Goal: Task Accomplishment & Management: Manage account settings

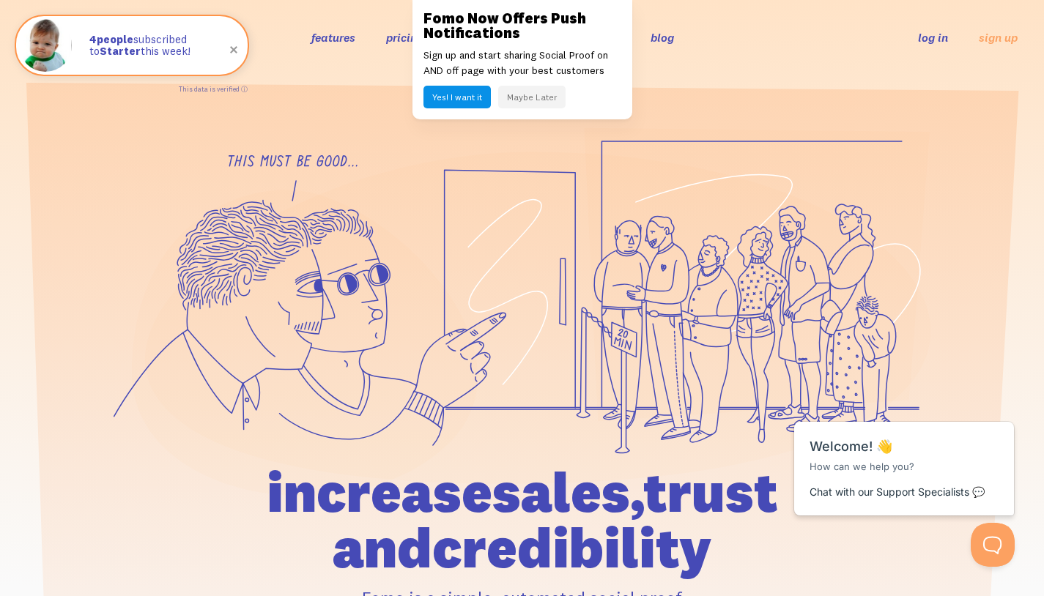
click at [912, 42] on ul "log in sign up" at bounding box center [958, 37] width 117 height 17
click at [927, 40] on link "log in" at bounding box center [933, 37] width 30 height 15
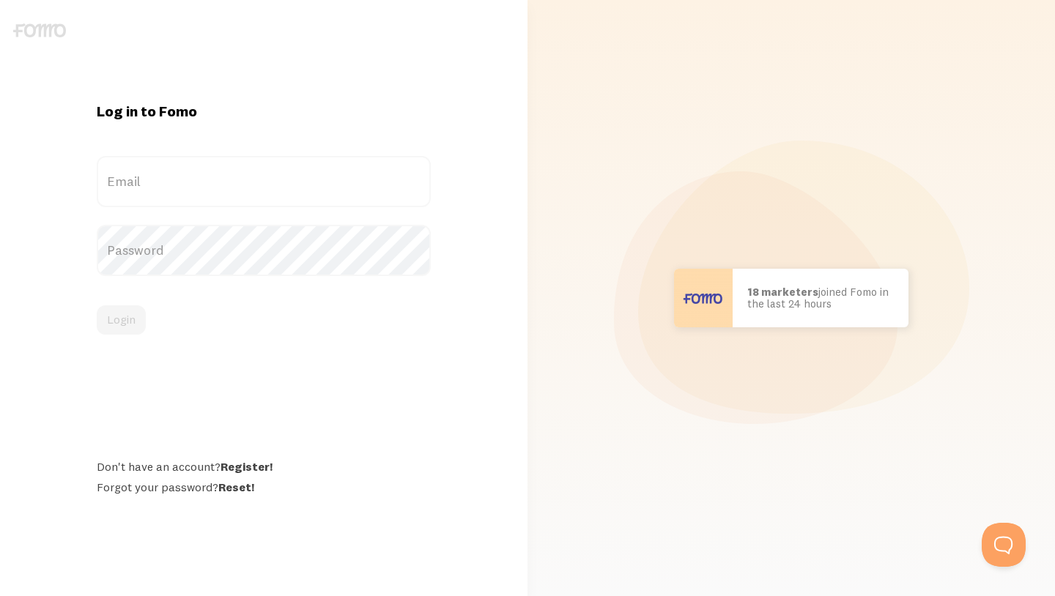
click at [277, 179] on label "Email" at bounding box center [264, 181] width 334 height 51
click at [277, 179] on input "Email" at bounding box center [264, 181] width 334 height 51
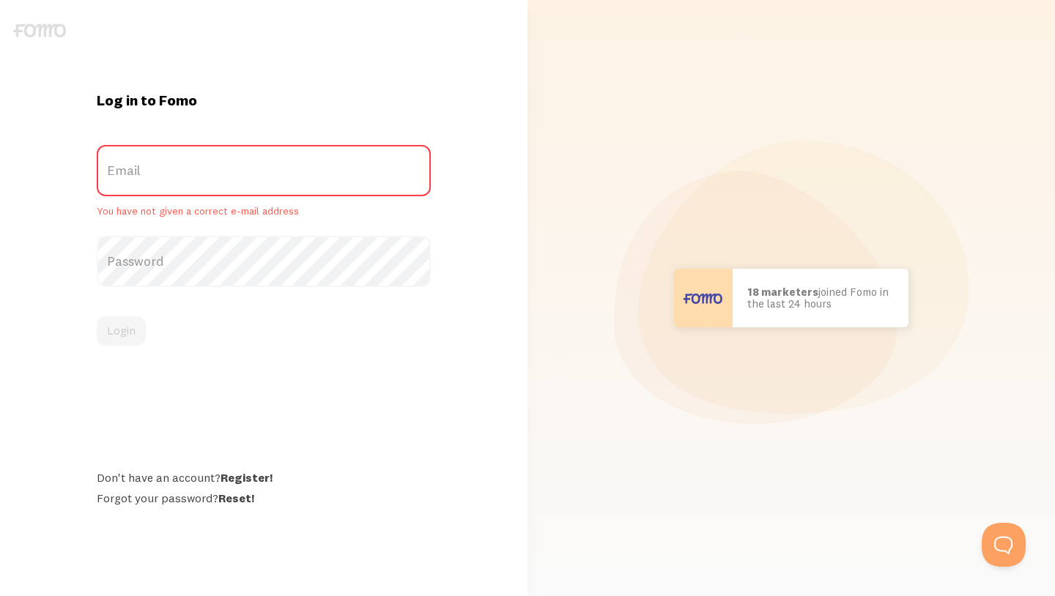
click at [251, 182] on label "Email" at bounding box center [264, 170] width 334 height 51
click at [251, 182] on input "Email" at bounding box center [264, 170] width 334 height 51
type input "[PERSON_NAME][EMAIL_ADDRESS][DOMAIN_NAME]"
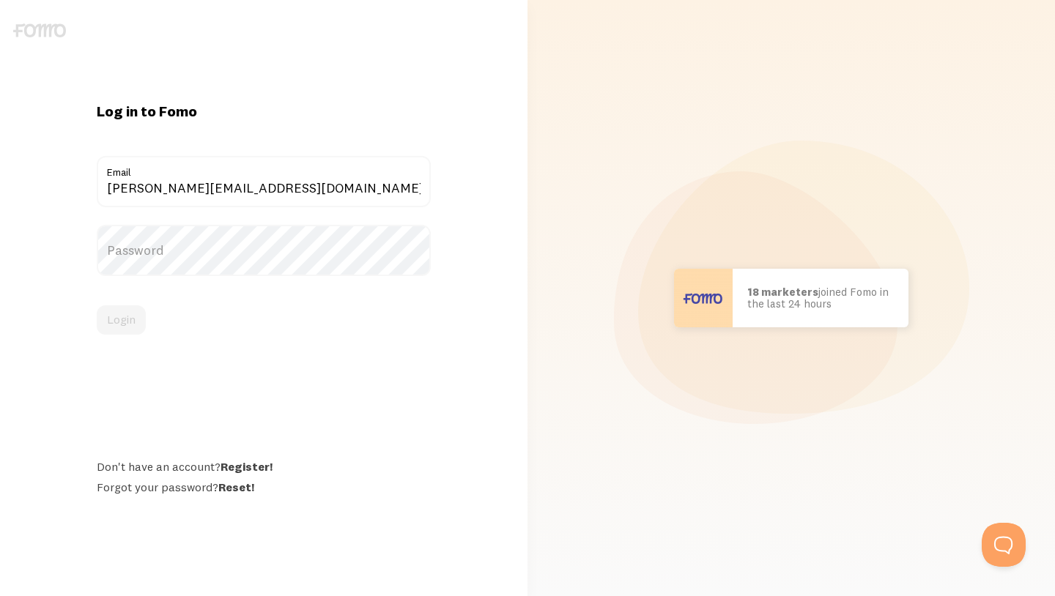
click at [209, 256] on label "Password" at bounding box center [264, 250] width 334 height 51
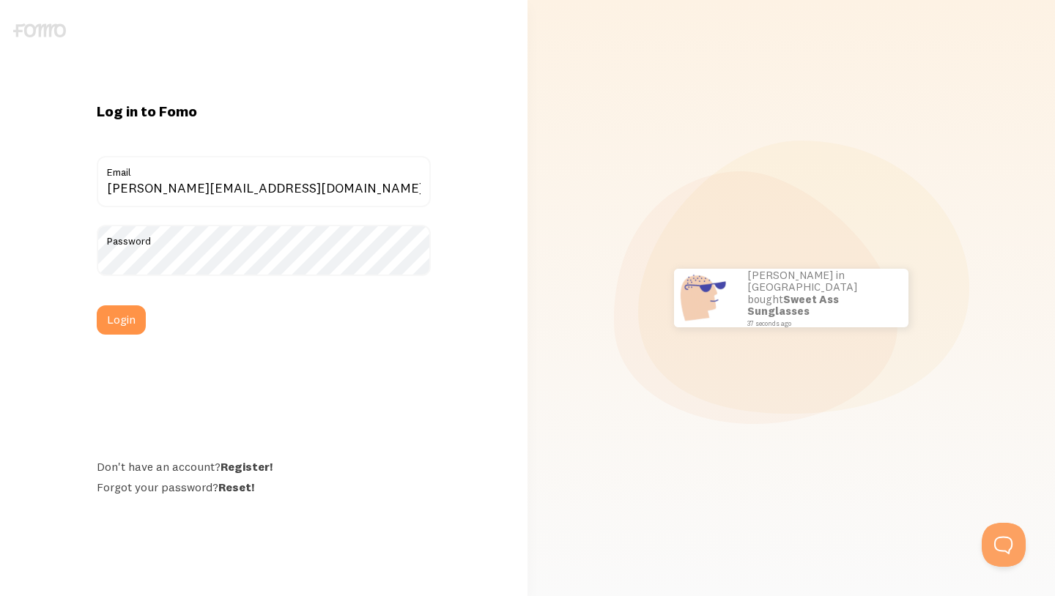
click at [144, 311] on button "Login" at bounding box center [121, 319] width 49 height 29
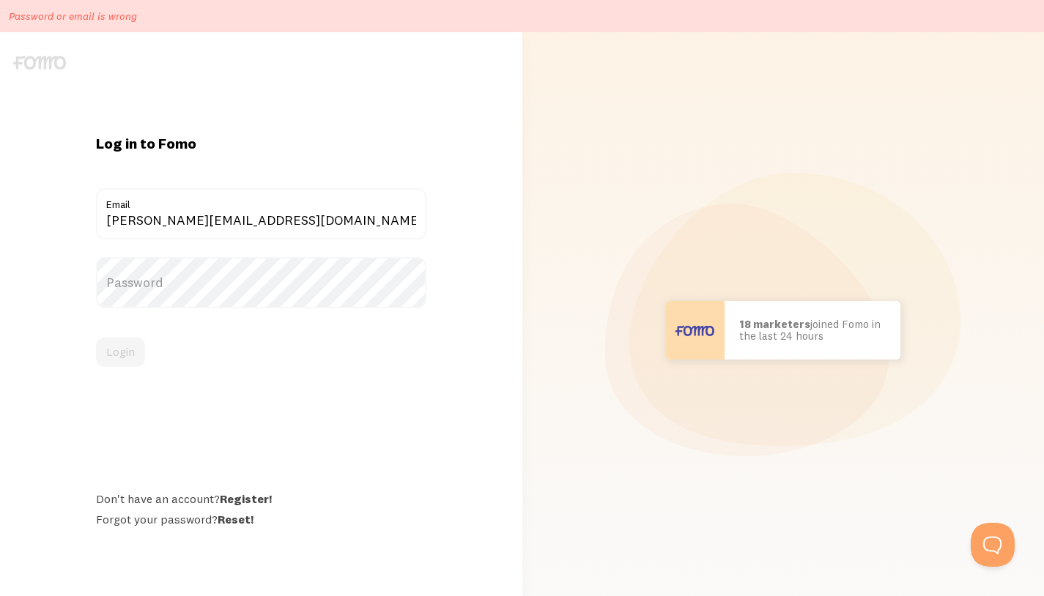
click at [281, 272] on label "Password" at bounding box center [261, 282] width 330 height 51
click at [129, 350] on button "Login" at bounding box center [120, 352] width 49 height 29
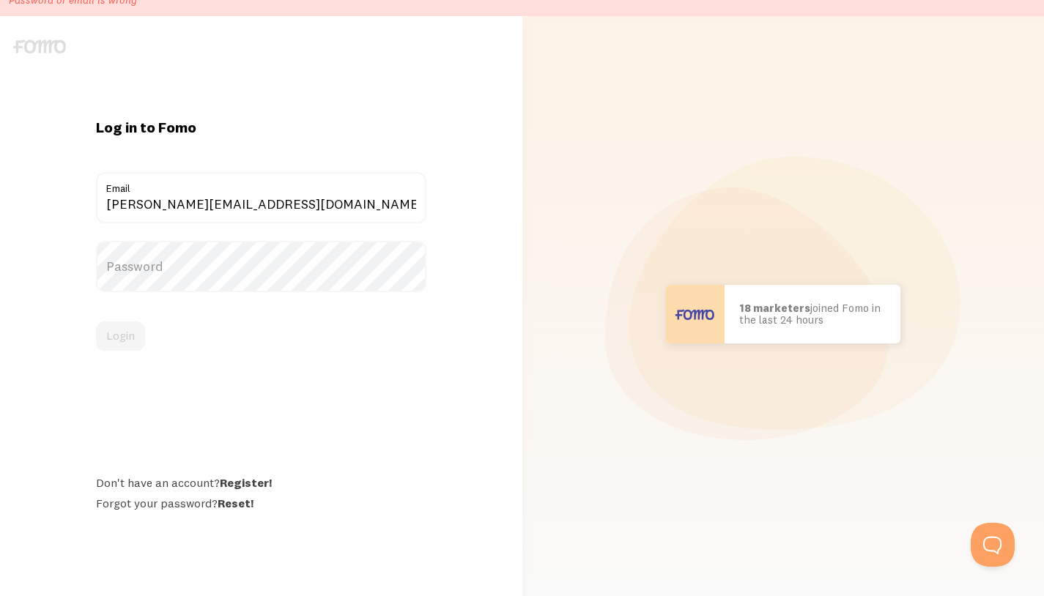
scroll to position [32, 0]
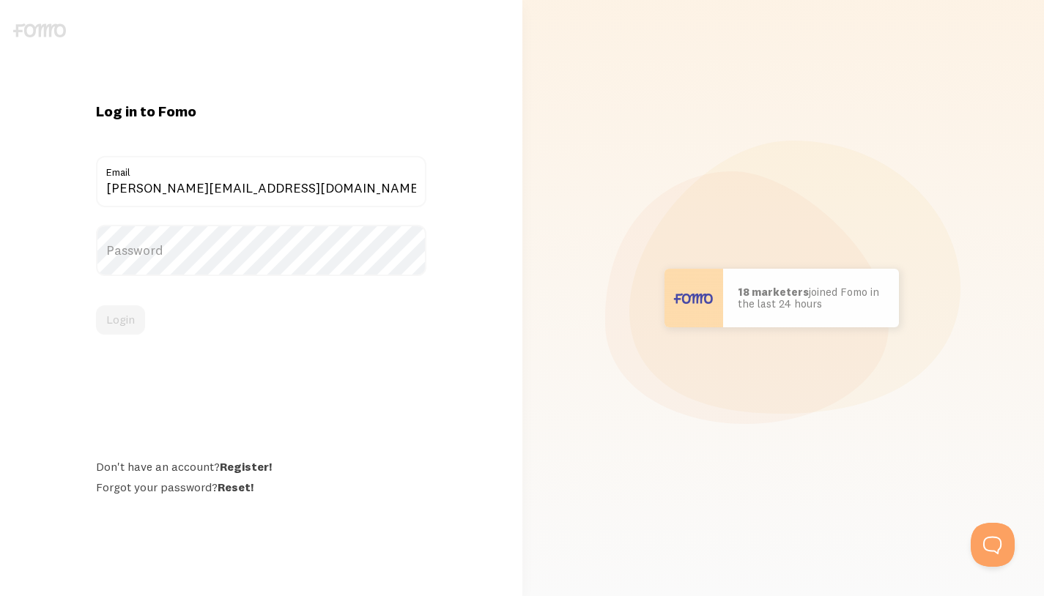
click at [223, 483] on link "Reset!" at bounding box center [236, 487] width 36 height 15
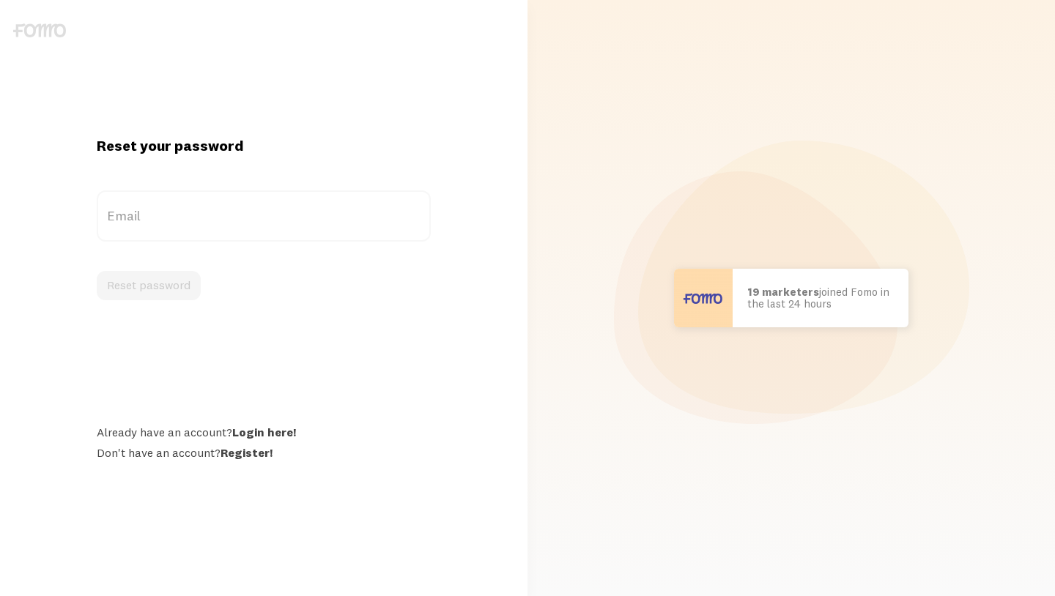
click at [218, 198] on label "Email" at bounding box center [264, 215] width 334 height 51
click at [218, 198] on input "Email" at bounding box center [264, 215] width 334 height 51
click at [222, 219] on label "Email" at bounding box center [264, 215] width 334 height 51
click at [222, 219] on input "Email" at bounding box center [264, 215] width 334 height 51
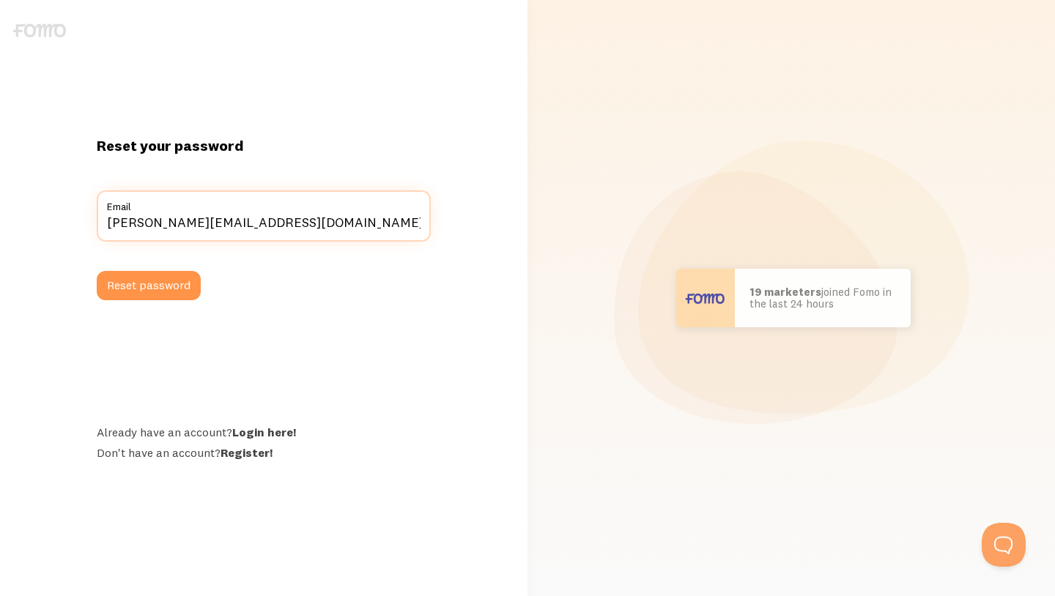
type input "stuart@andsoforth.com.sg"
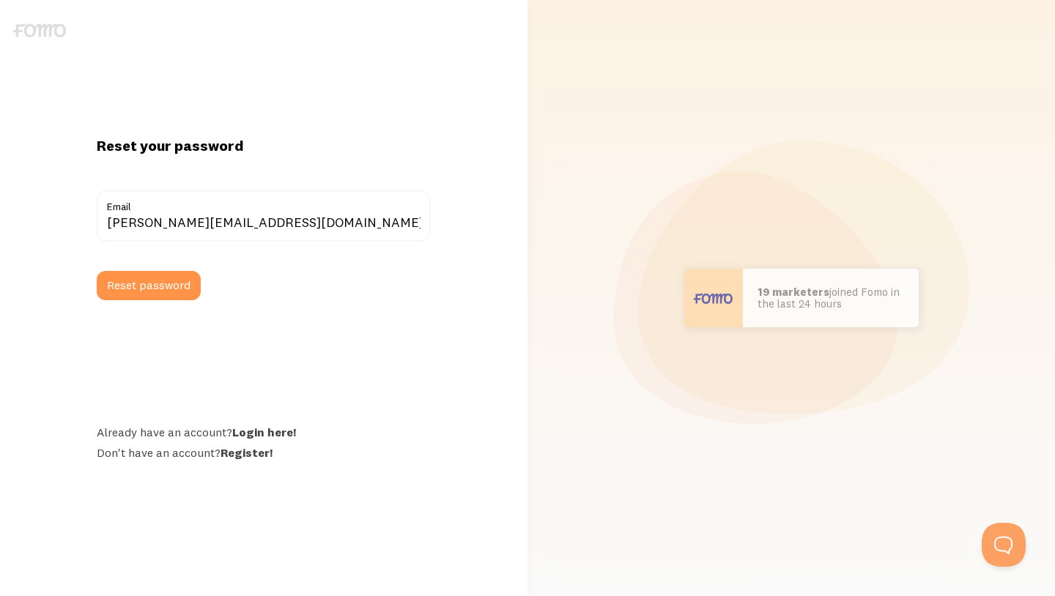
click at [188, 285] on button "Reset password" at bounding box center [149, 285] width 104 height 29
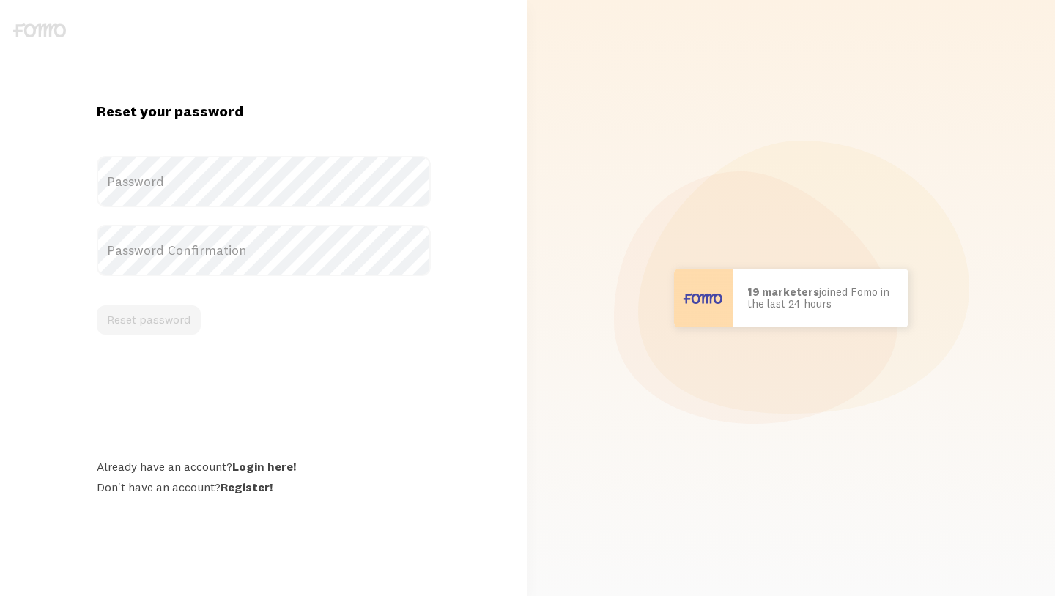
click at [256, 179] on label "Password" at bounding box center [264, 181] width 334 height 51
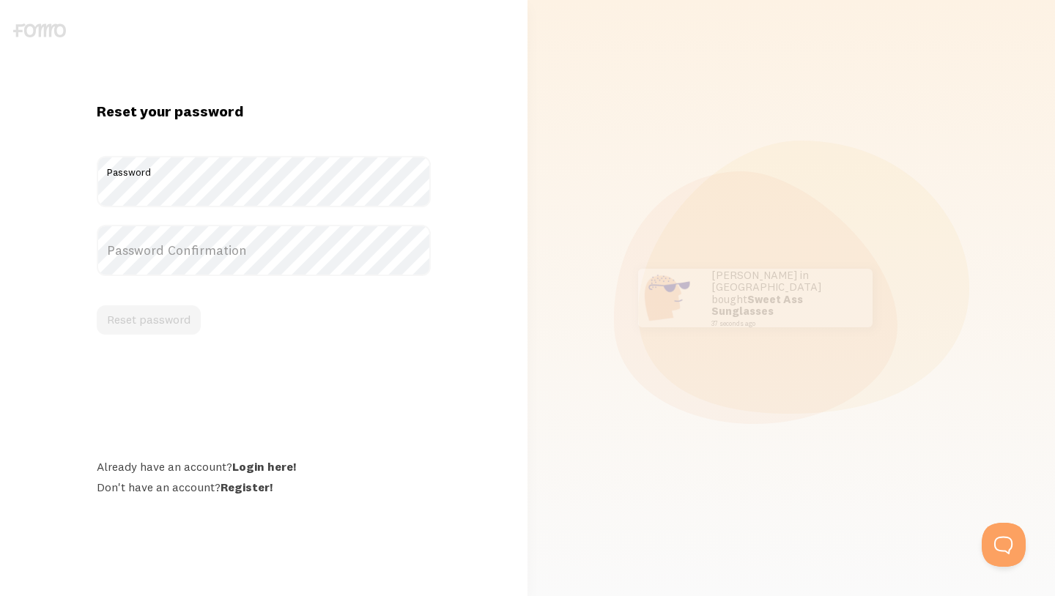
click at [260, 243] on label "Password Confirmation" at bounding box center [264, 250] width 334 height 51
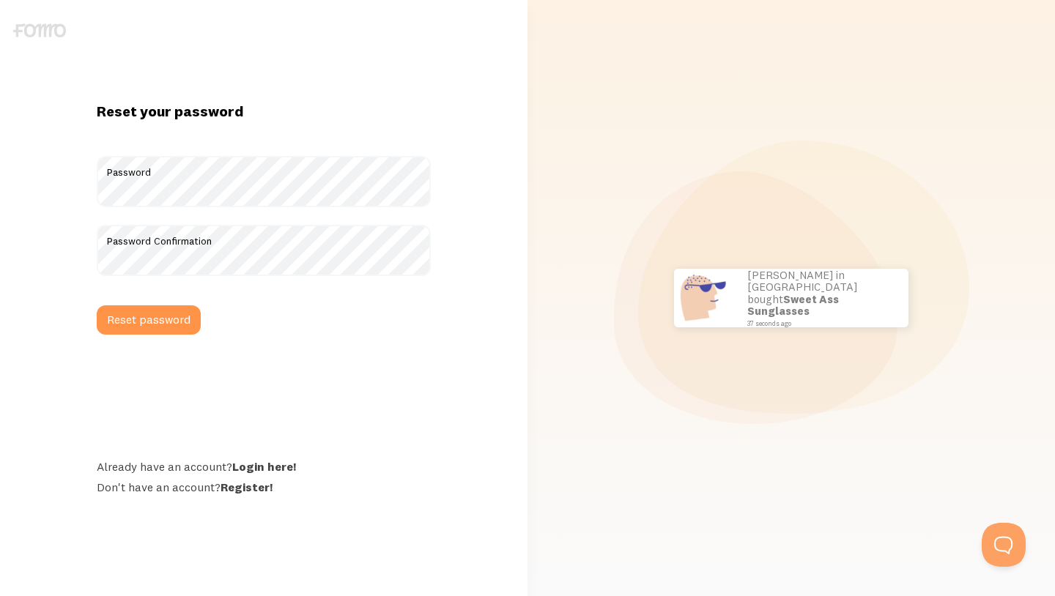
click at [165, 315] on button "Reset password" at bounding box center [149, 319] width 104 height 29
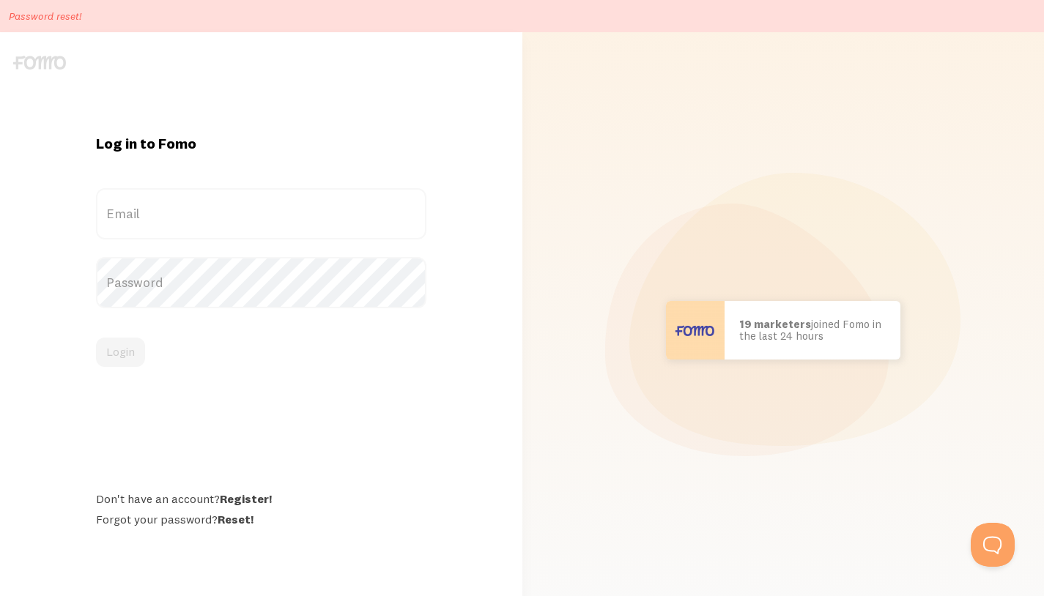
click at [255, 198] on label "Email" at bounding box center [261, 213] width 330 height 51
click at [255, 198] on input "Email" at bounding box center [261, 213] width 330 height 51
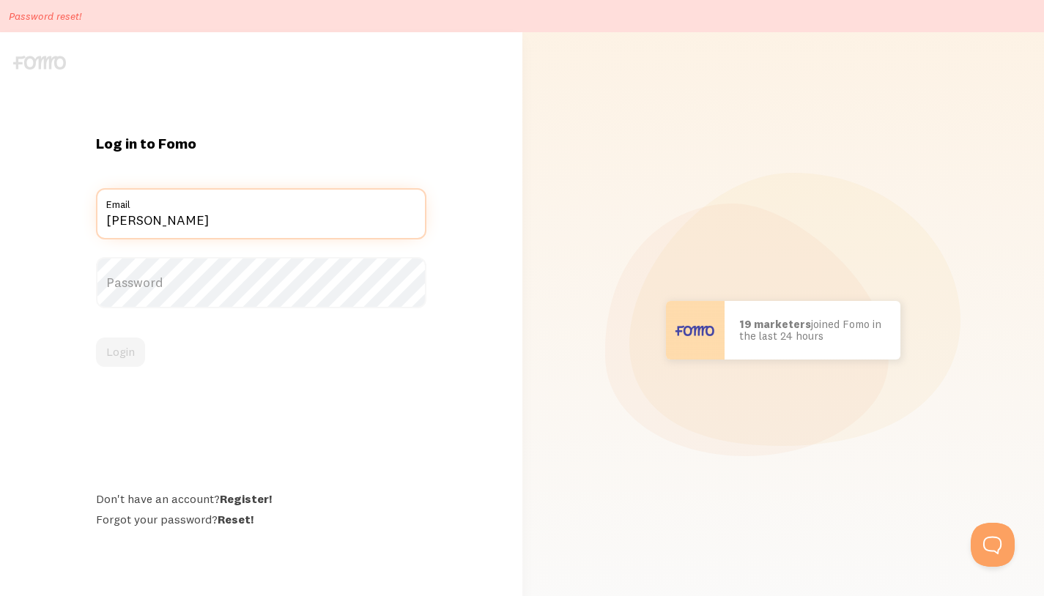
type input "stuart@andsoforth.com.sg"
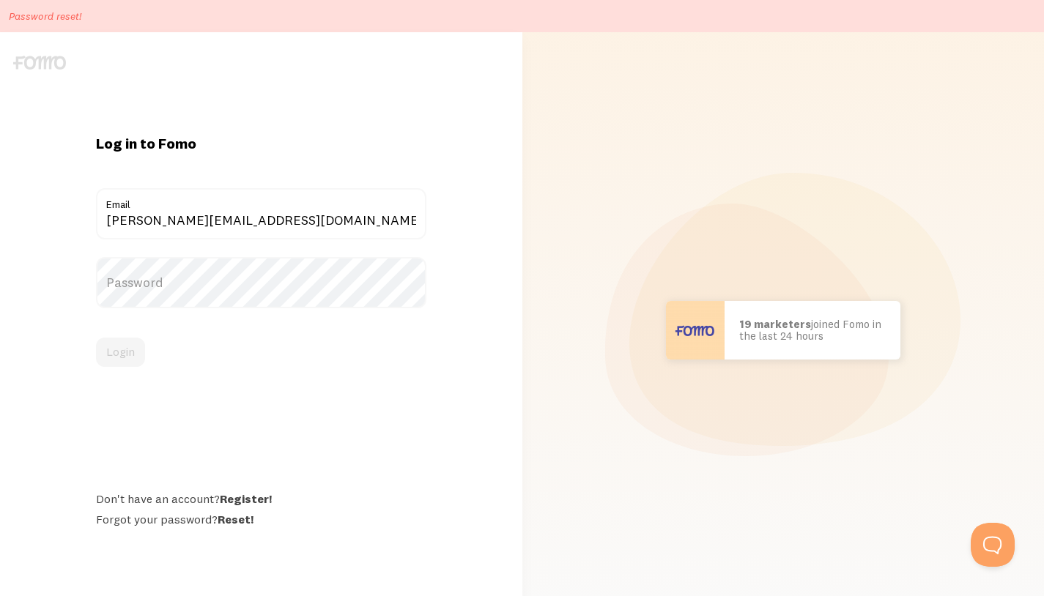
click at [244, 289] on label "Password" at bounding box center [261, 282] width 330 height 51
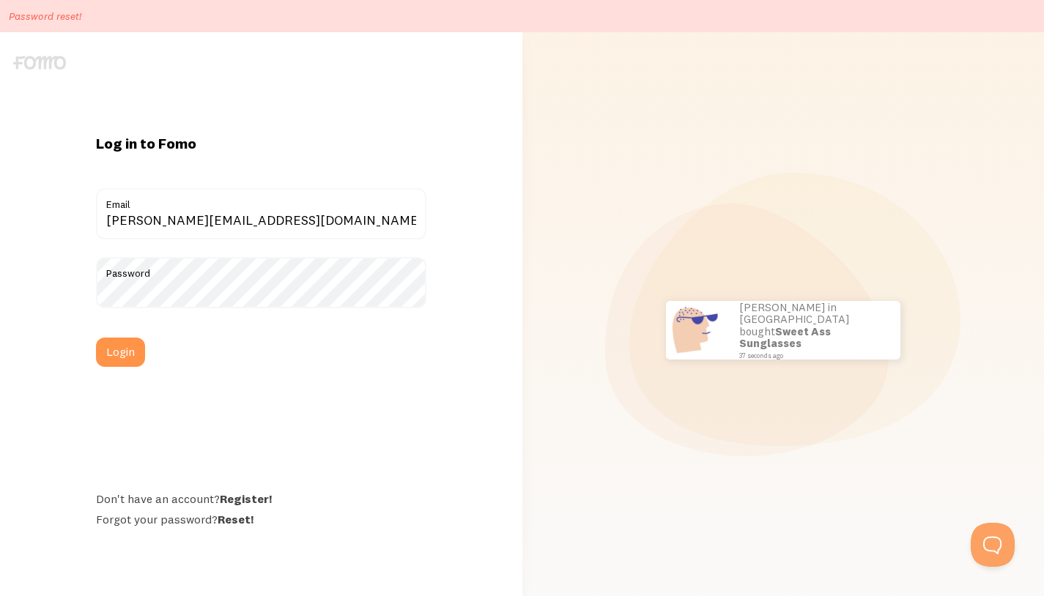
click at [133, 356] on button "Login" at bounding box center [120, 352] width 49 height 29
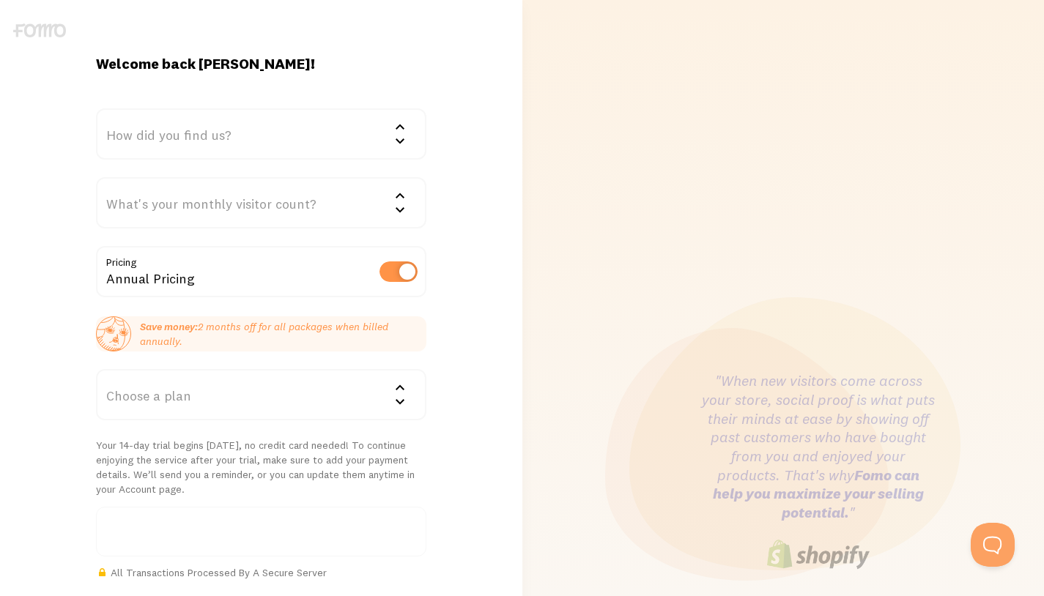
click at [25, 29] on img at bounding box center [39, 30] width 53 height 14
